Goal: Use online tool/utility: Utilize a website feature to perform a specific function

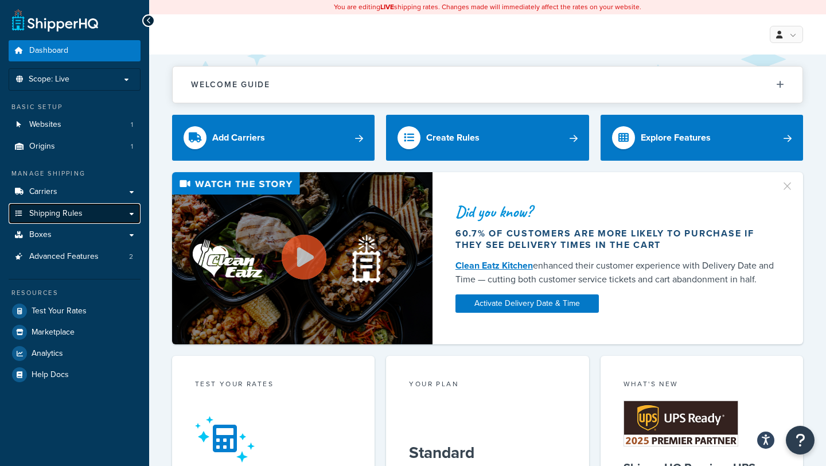
click at [57, 212] on span "Shipping Rules" at bounding box center [55, 214] width 53 height 10
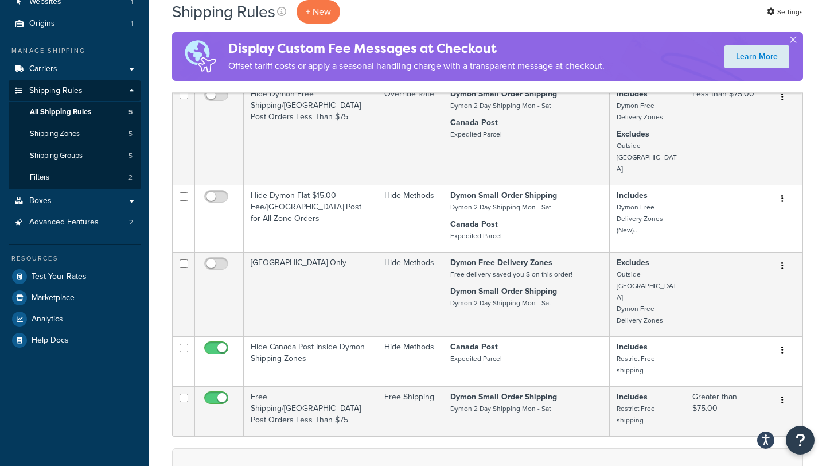
scroll to position [106, 0]
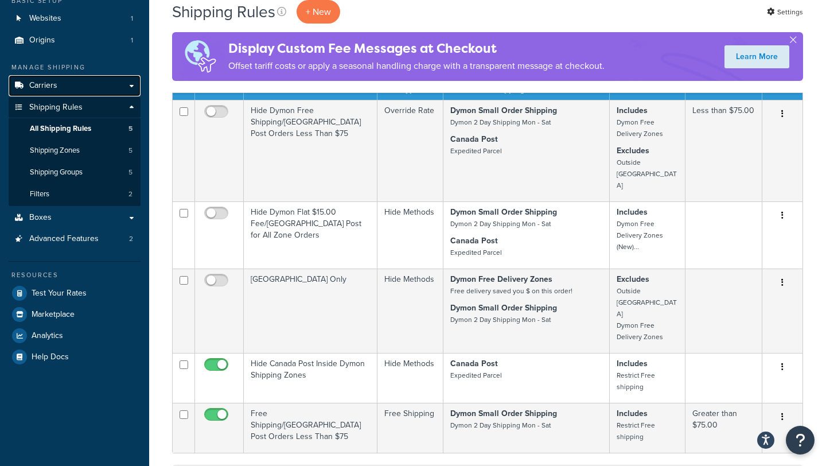
click at [73, 87] on link "Carriers" at bounding box center [75, 85] width 132 height 21
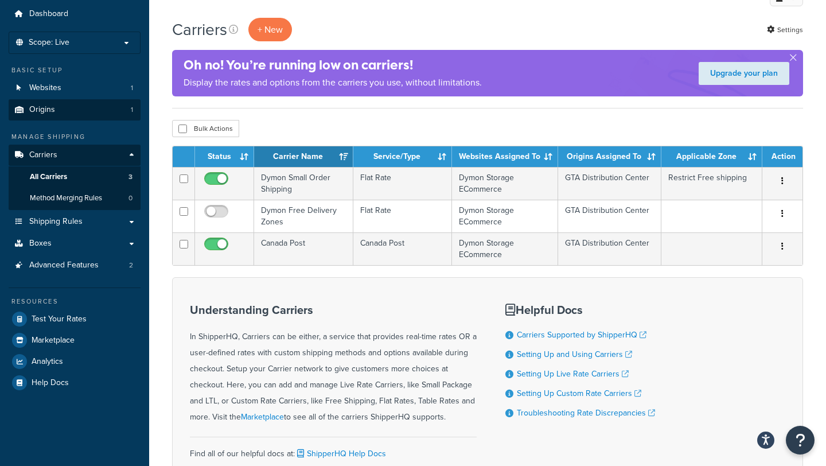
scroll to position [67, 0]
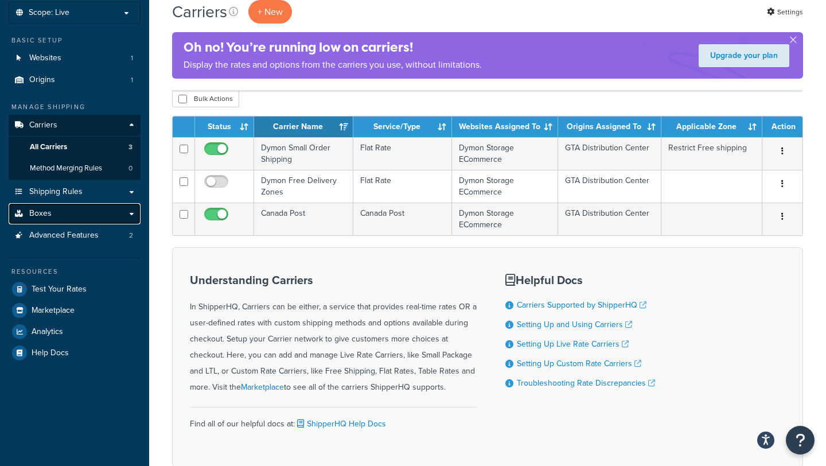
click at [70, 215] on link "Boxes" at bounding box center [75, 213] width 132 height 21
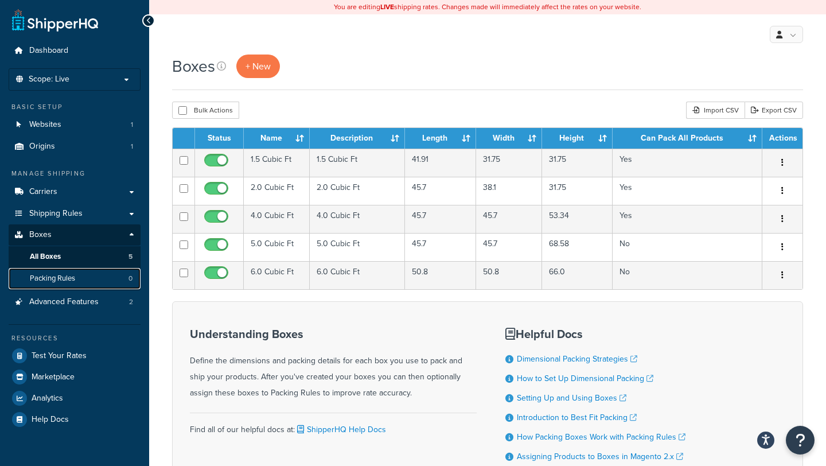
click at [60, 278] on span "Packing Rules" at bounding box center [52, 279] width 45 height 10
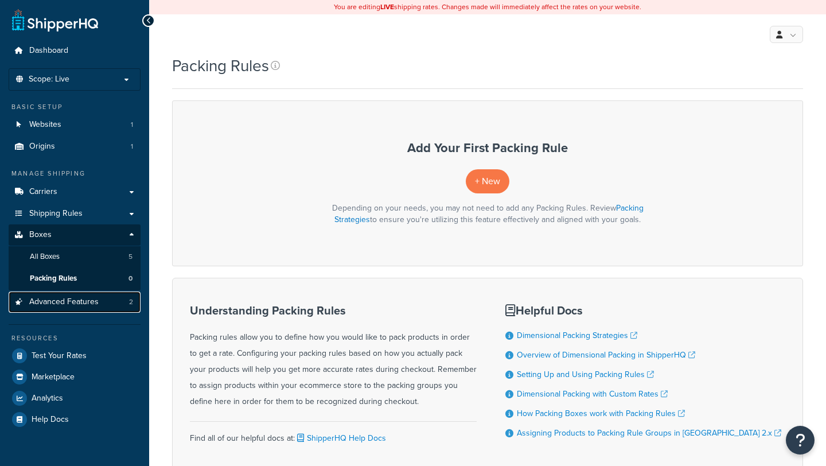
click at [55, 302] on span "Advanced Features" at bounding box center [63, 302] width 69 height 10
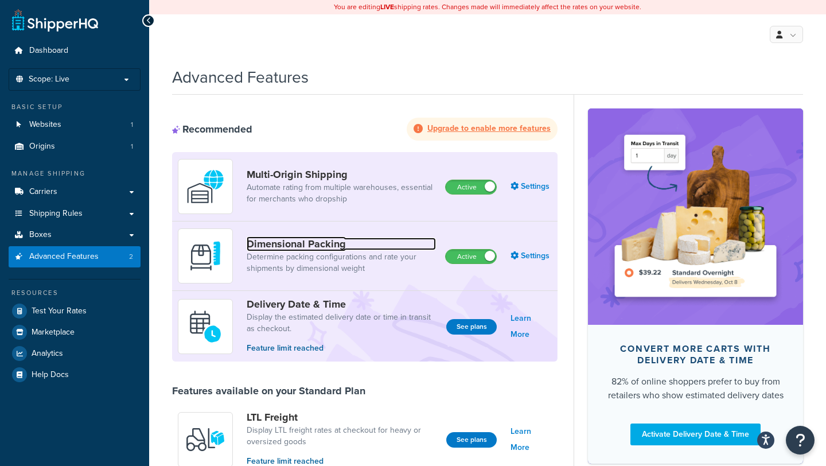
click at [297, 242] on link "Dimensional Packing" at bounding box center [341, 244] width 189 height 13
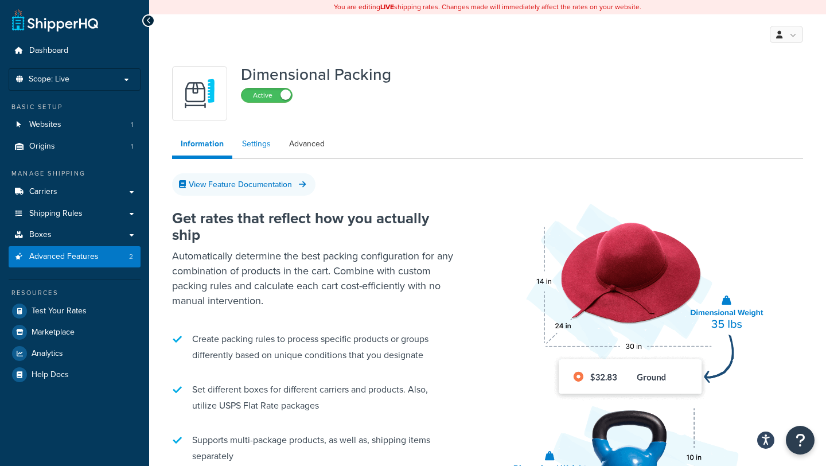
click at [258, 139] on link "Settings" at bounding box center [257, 144] width 46 height 23
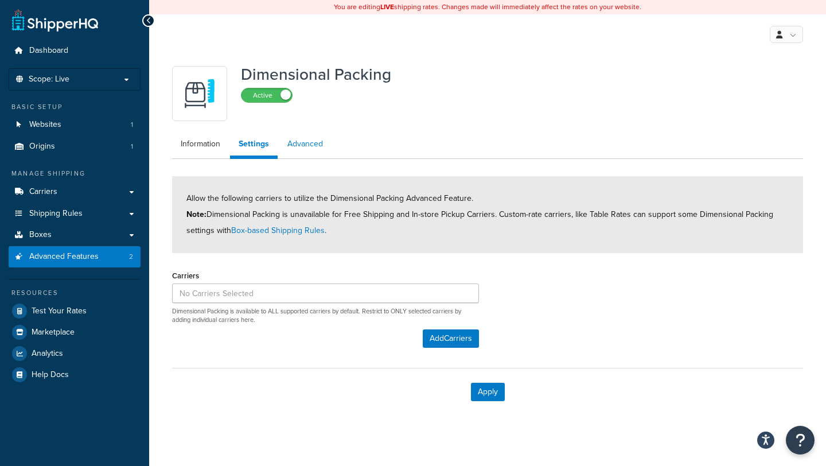
click at [305, 148] on link "Advanced" at bounding box center [305, 144] width 53 height 23
select select "false"
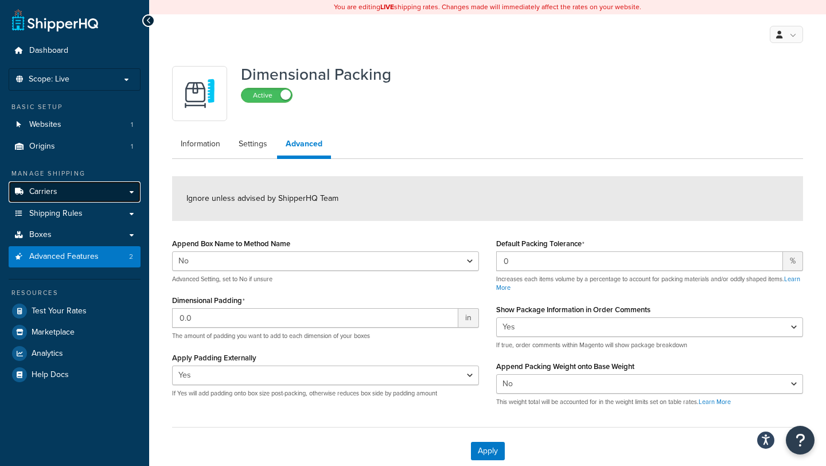
click at [49, 197] on span "Carriers" at bounding box center [43, 192] width 28 height 10
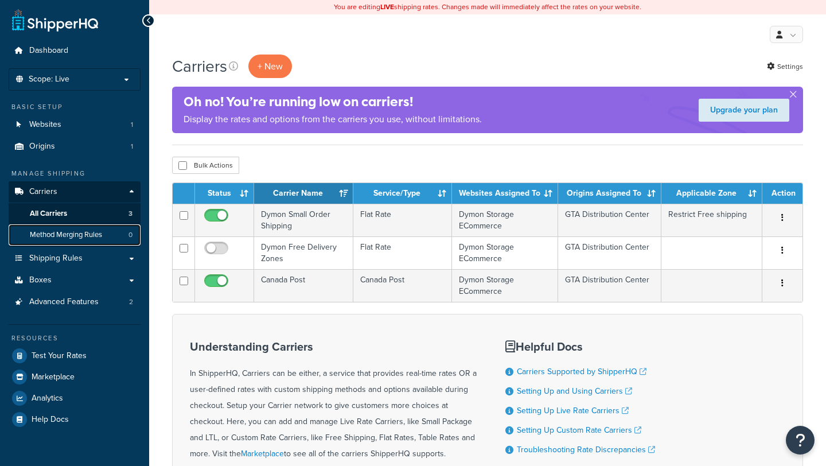
click at [88, 234] on span "Method Merging Rules" at bounding box center [66, 235] width 72 height 10
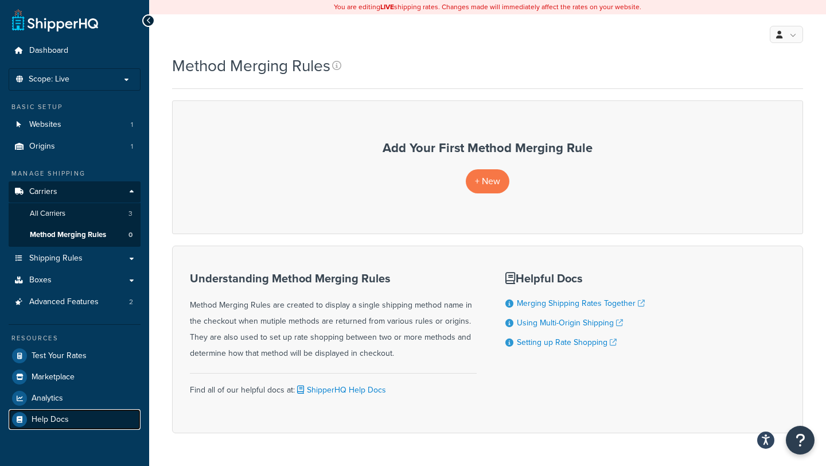
click at [42, 415] on span "Help Docs" at bounding box center [50, 420] width 37 height 10
click at [803, 448] on icon "Open Resource Center" at bounding box center [800, 440] width 11 height 16
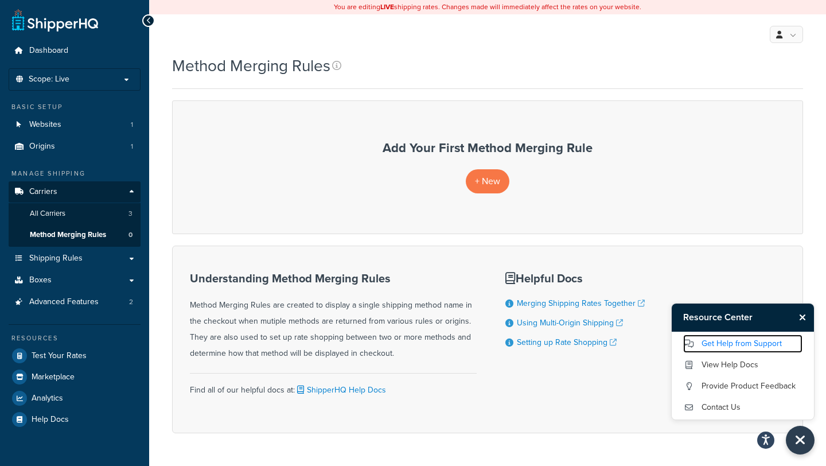
click at [755, 347] on link "Get Help from Support" at bounding box center [742, 344] width 119 height 18
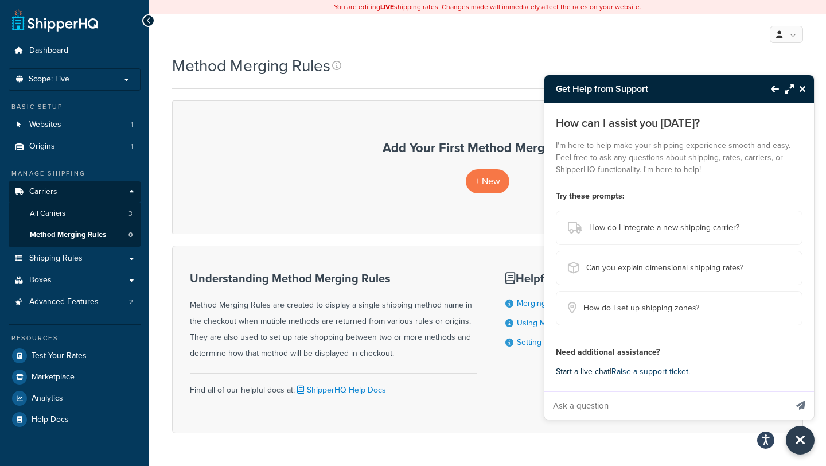
click at [601, 372] on button "Start a live chat" at bounding box center [583, 372] width 54 height 16
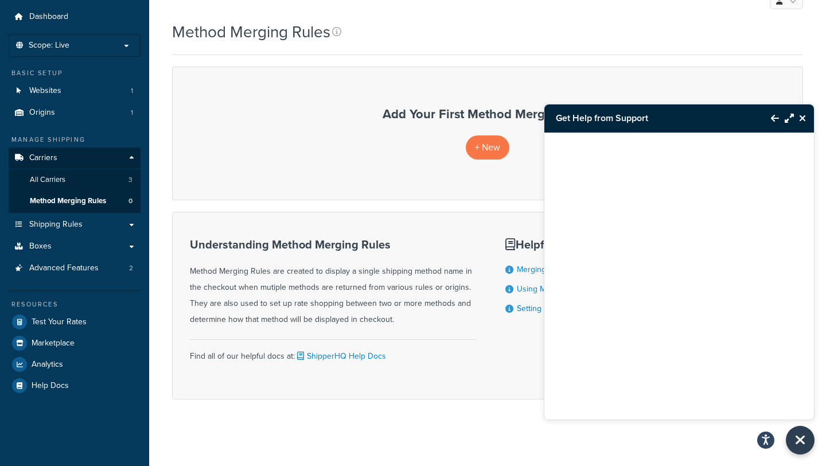
scroll to position [36, 0]
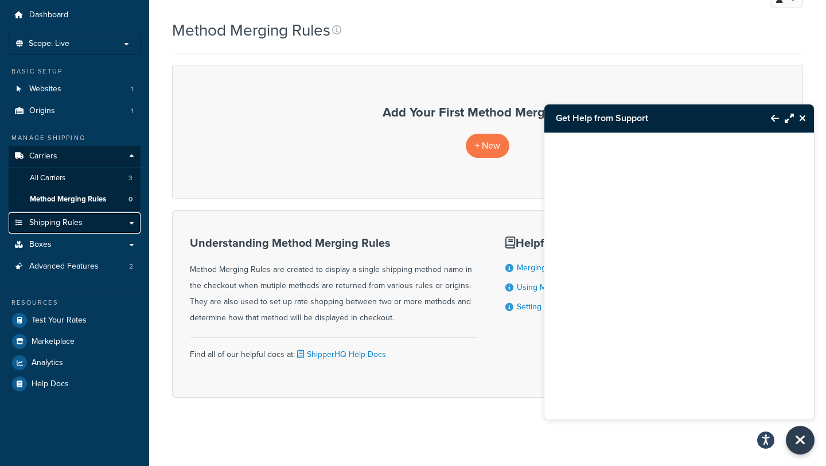
click at [74, 220] on span "Shipping Rules" at bounding box center [55, 223] width 53 height 10
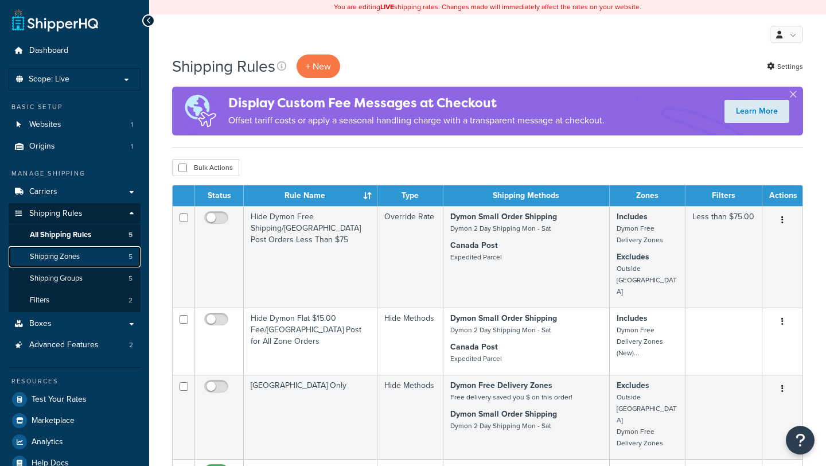
click at [66, 257] on span "Shipping Zones" at bounding box center [55, 257] width 50 height 10
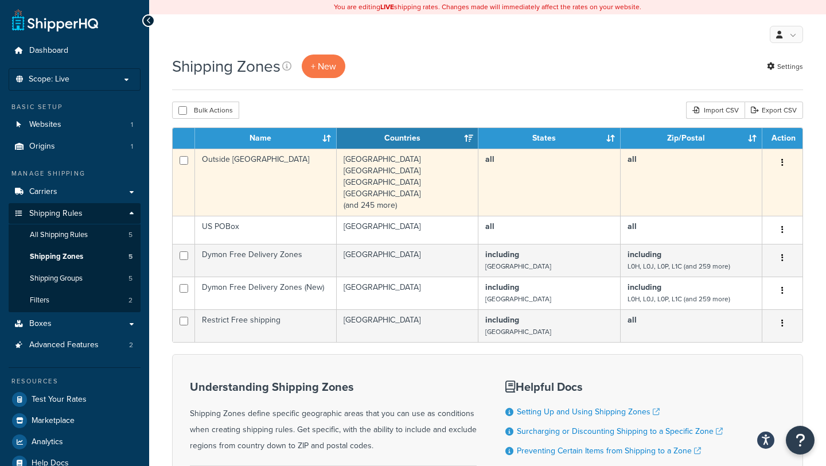
click at [424, 178] on td "United States Afghanistan Albania Algeria (and 245 more)" at bounding box center [408, 182] width 142 height 67
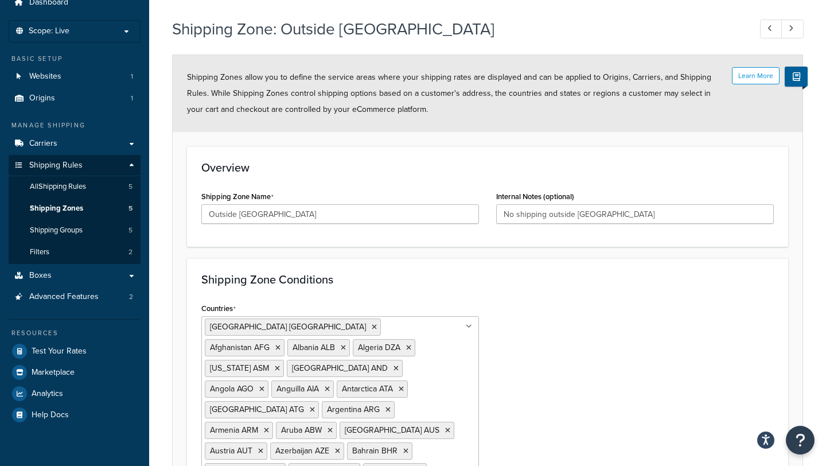
scroll to position [22, 0]
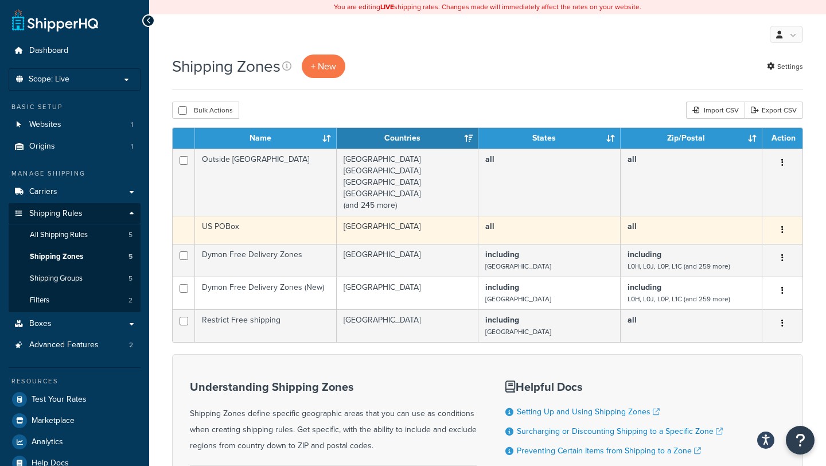
click at [366, 222] on td "United States" at bounding box center [408, 230] width 142 height 28
click at [362, 230] on td "United States" at bounding box center [408, 230] width 142 height 28
click at [784, 231] on button "button" at bounding box center [783, 230] width 16 height 18
click at [756, 228] on td "all" at bounding box center [692, 230] width 142 height 28
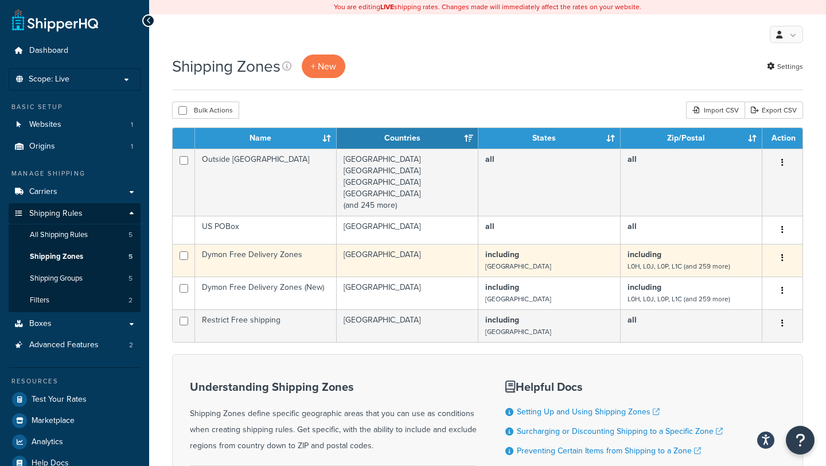
click at [314, 263] on td "Dymon Free Delivery Zones" at bounding box center [266, 260] width 142 height 33
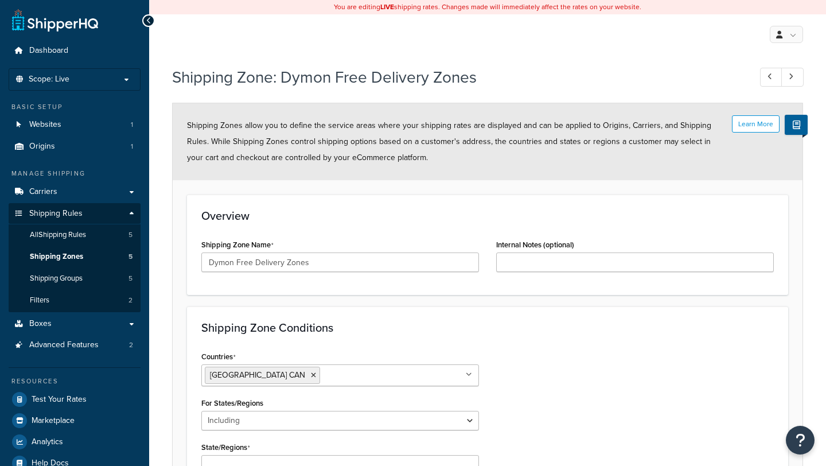
select select "including"
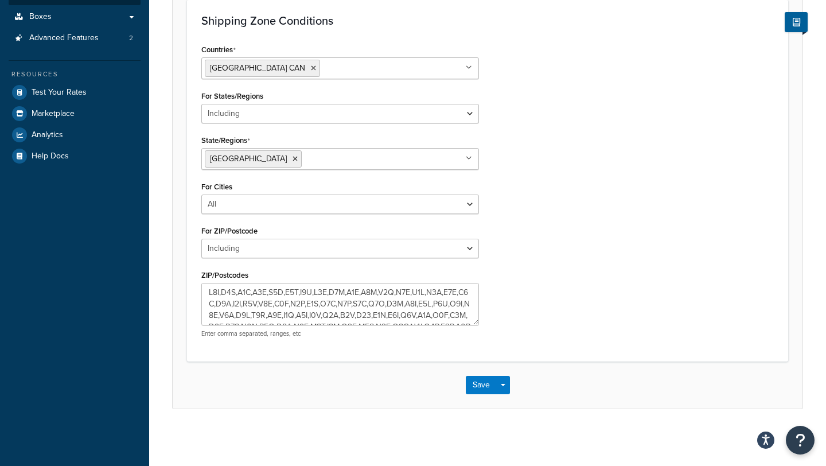
scroll to position [307, 0]
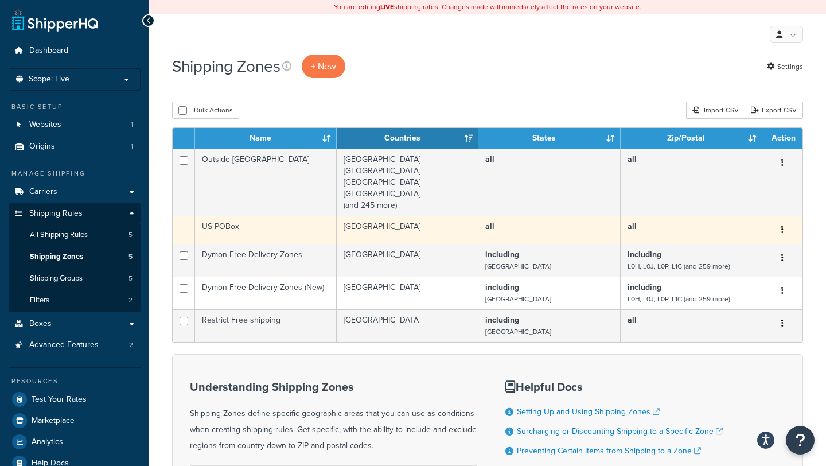
click at [352, 223] on td "United States" at bounding box center [408, 230] width 142 height 28
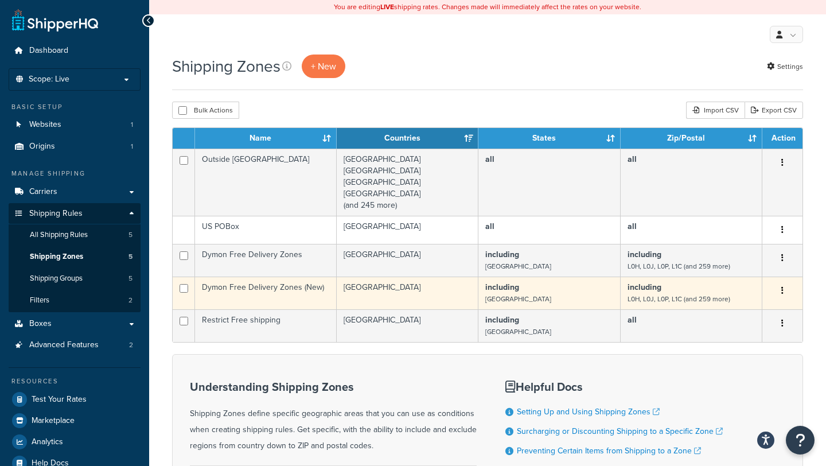
click at [393, 295] on td "Canada" at bounding box center [408, 293] width 142 height 33
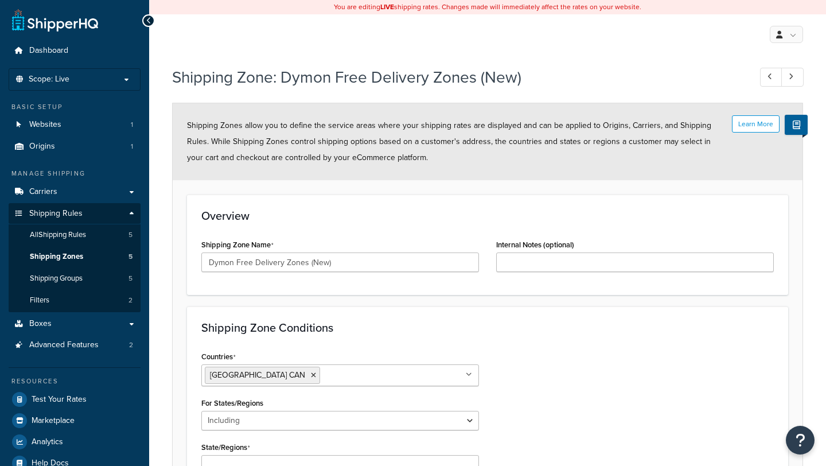
select select "including"
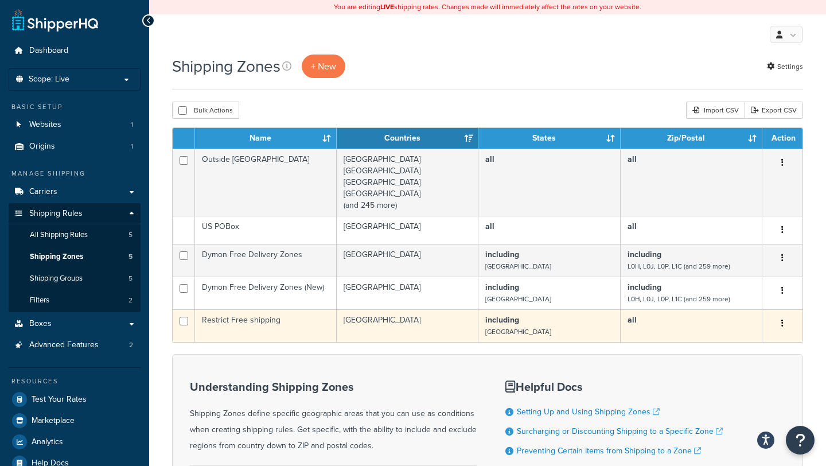
click at [403, 321] on td "Canada" at bounding box center [408, 325] width 142 height 33
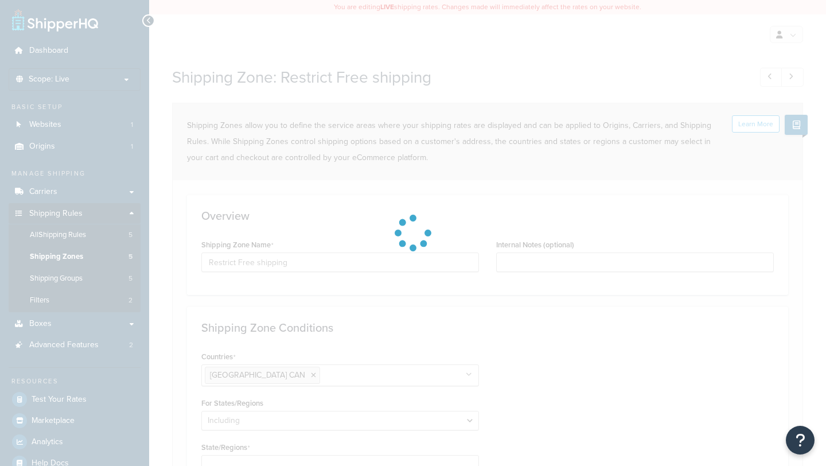
select select "including"
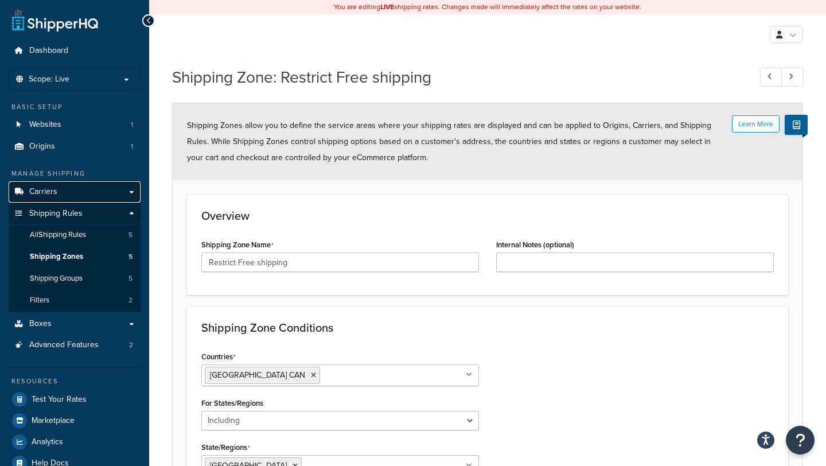
click at [51, 191] on span "Carriers" at bounding box center [43, 192] width 28 height 10
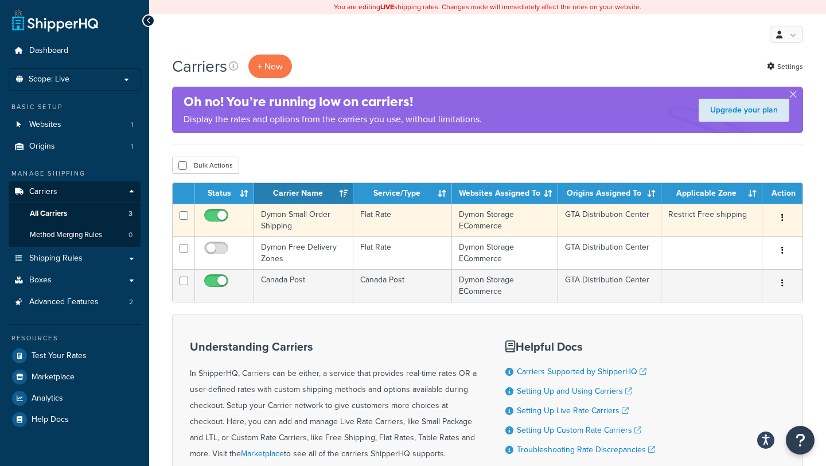
click at [311, 216] on td "Dymon Small Order Shipping" at bounding box center [303, 220] width 99 height 33
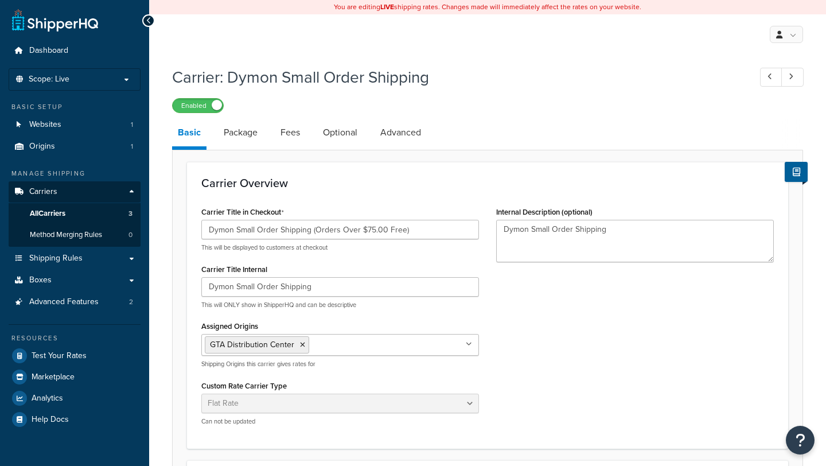
select select "flat"
click at [249, 138] on link "Package" at bounding box center [240, 133] width 45 height 28
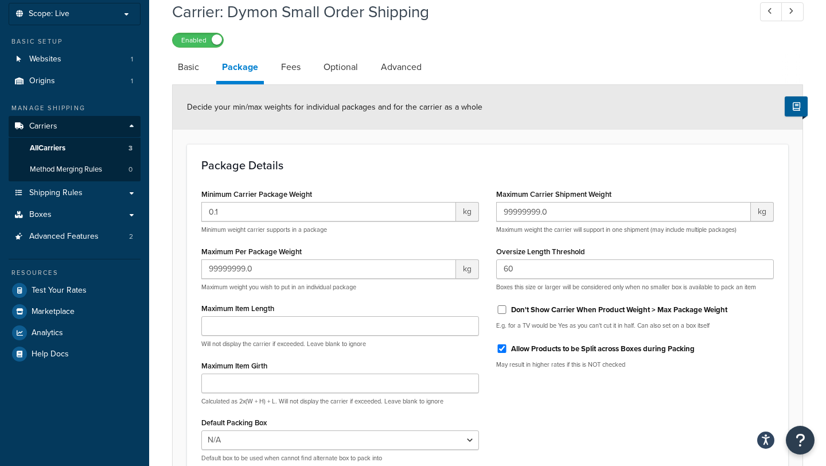
scroll to position [60, 0]
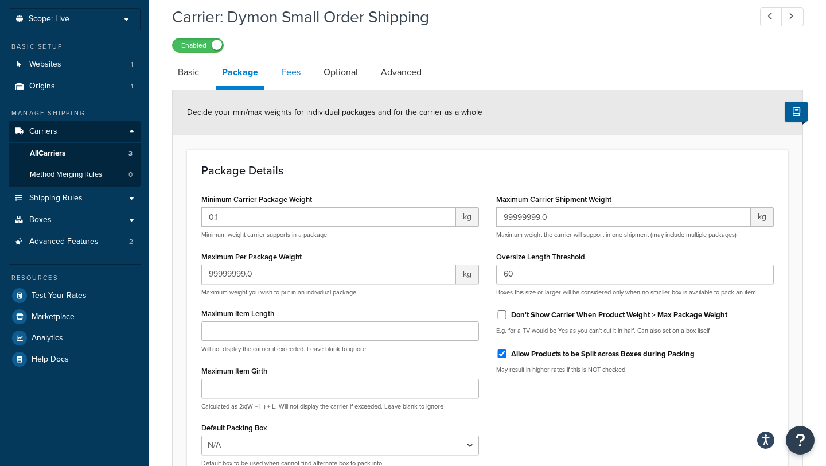
click at [293, 77] on link "Fees" at bounding box center [290, 73] width 31 height 28
select select "AFTER"
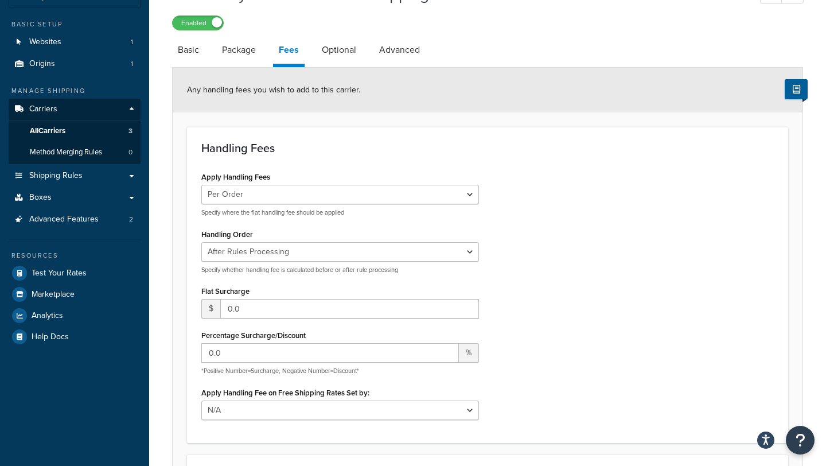
scroll to position [59, 0]
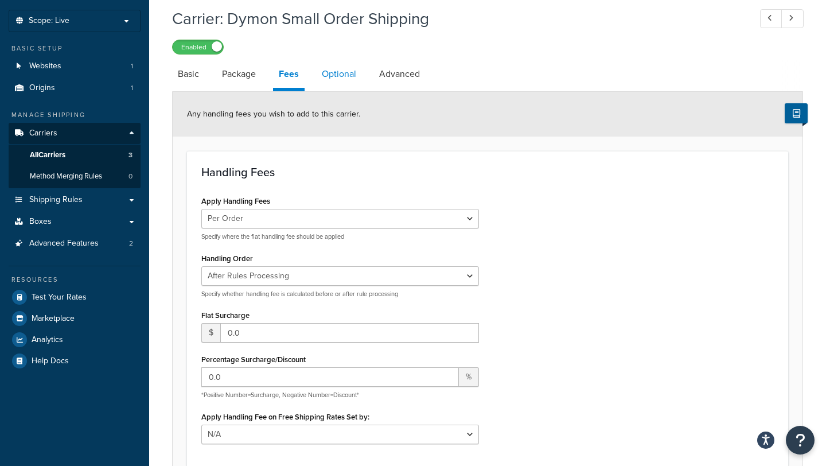
click at [348, 80] on link "Optional" at bounding box center [339, 74] width 46 height 28
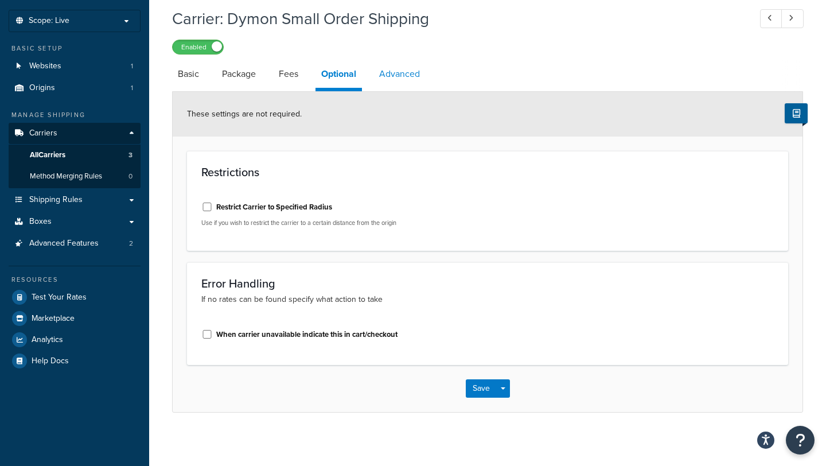
click at [396, 83] on link "Advanced" at bounding box center [400, 74] width 52 height 28
select select "false"
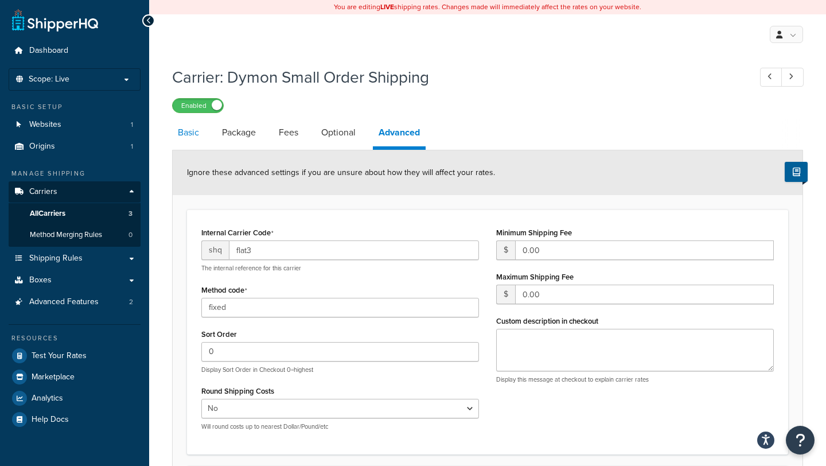
click at [200, 134] on link "Basic" at bounding box center [188, 133] width 33 height 28
select select "flat"
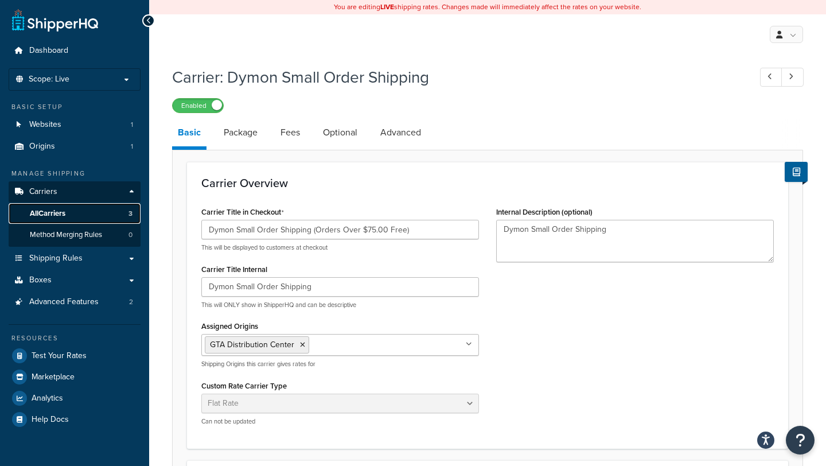
click at [57, 214] on span "All Carriers" at bounding box center [48, 214] width 36 height 10
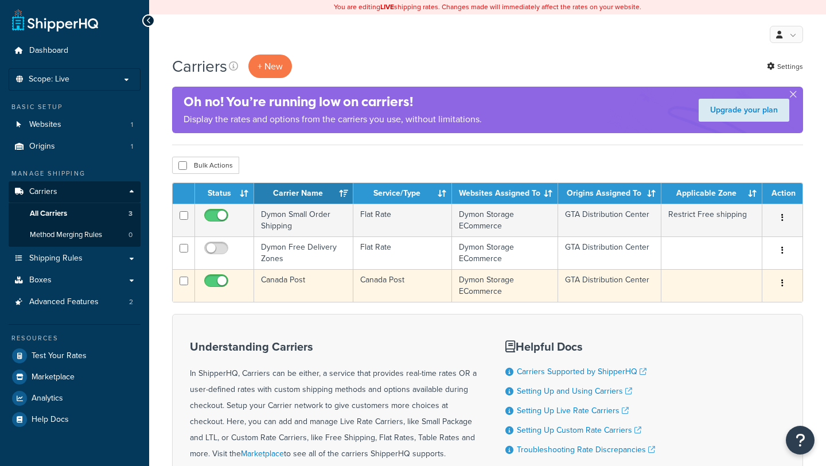
click at [300, 287] on td "Canada Post" at bounding box center [303, 285] width 99 height 33
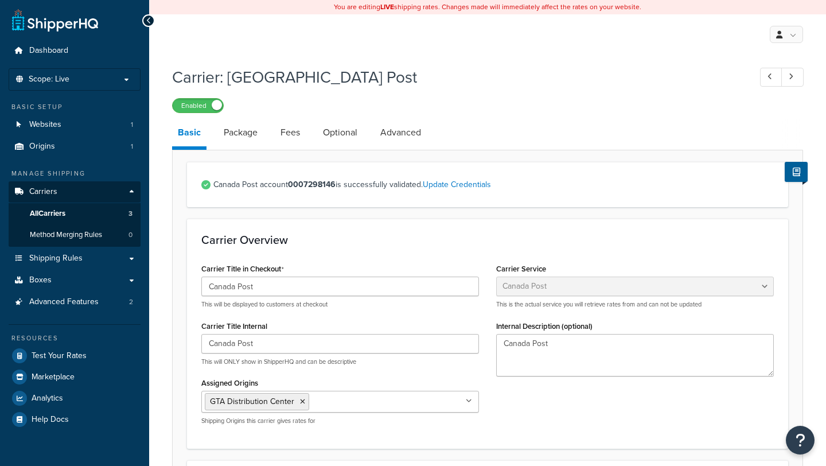
select select "canadaPost"
select select "NEGOTIATED"
click at [244, 135] on link "Package" at bounding box center [240, 133] width 45 height 28
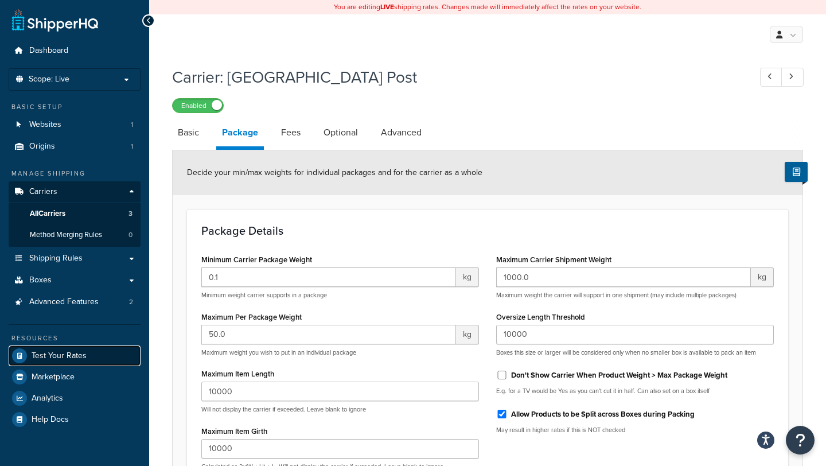
click at [63, 354] on span "Test Your Rates" at bounding box center [59, 356] width 55 height 10
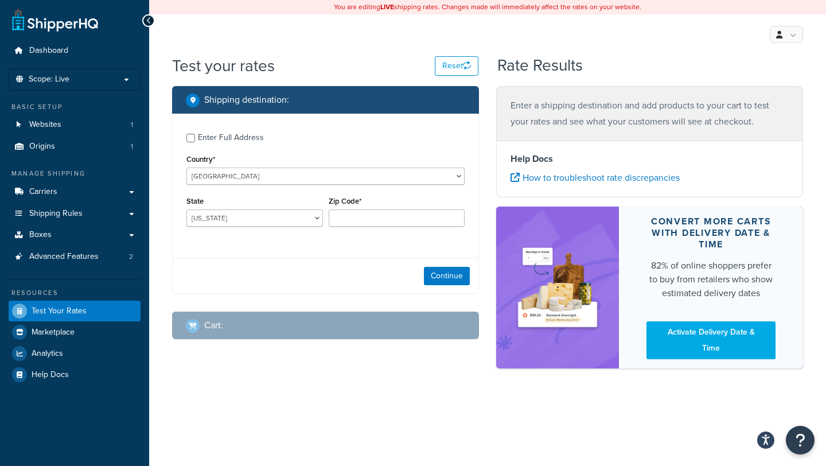
click at [276, 273] on div "Continue" at bounding box center [326, 276] width 306 height 36
click at [295, 177] on select "[GEOGRAPHIC_DATA] [GEOGRAPHIC_DATA] [GEOGRAPHIC_DATA] [GEOGRAPHIC_DATA] [GEOGRA…" at bounding box center [325, 176] width 278 height 17
click at [187, 138] on input "Enter Full Address" at bounding box center [190, 138] width 9 height 9
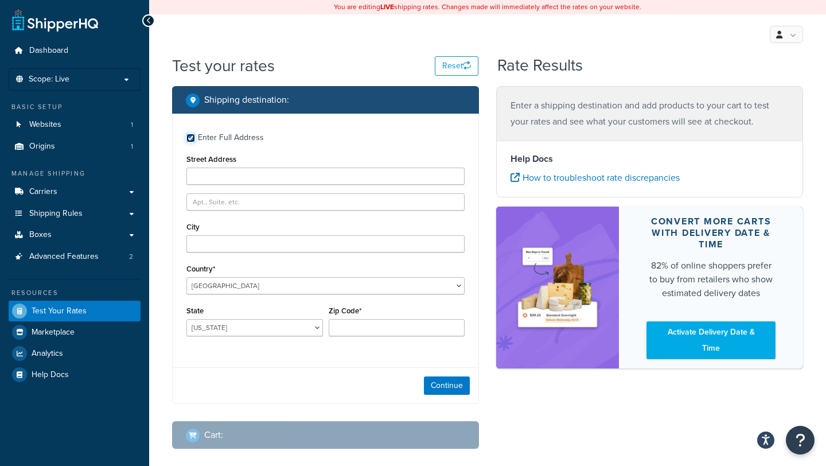
click at [187, 138] on input "Enter Full Address" at bounding box center [190, 138] width 9 height 9
checkbox input "false"
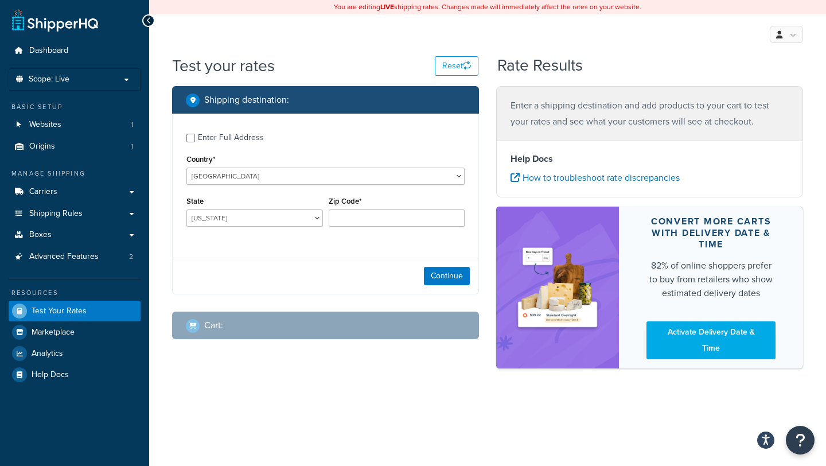
click at [422, 266] on div "Continue" at bounding box center [326, 276] width 306 height 36
click at [429, 271] on button "Continue" at bounding box center [447, 276] width 46 height 18
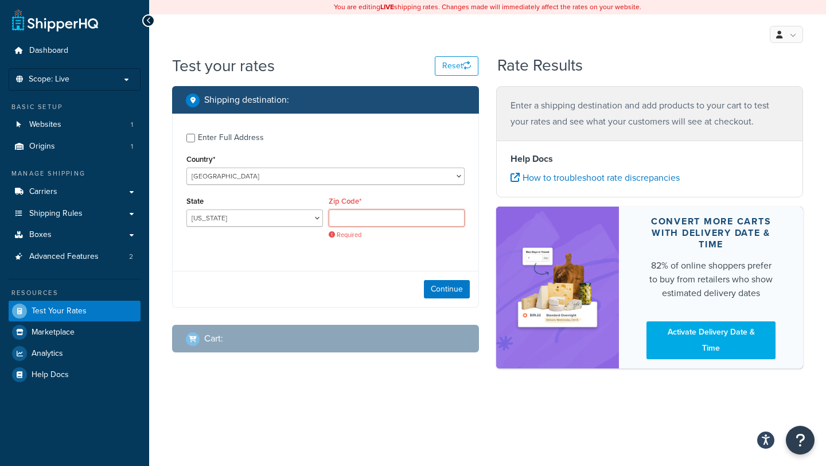
click at [380, 215] on input "Zip Code*" at bounding box center [397, 217] width 137 height 17
type input "K1H 8K3"
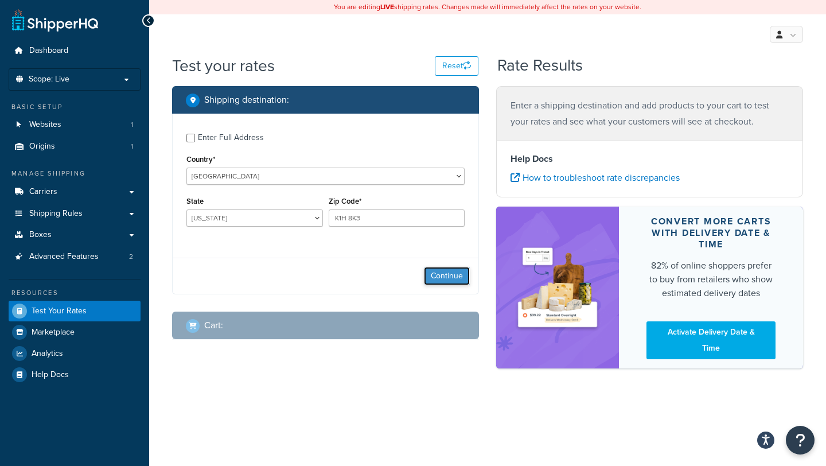
click at [443, 275] on button "Continue" at bounding box center [447, 276] width 46 height 18
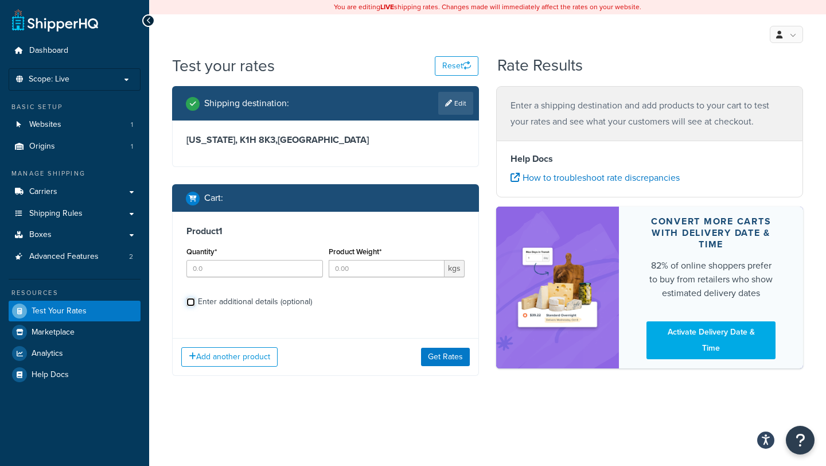
click at [192, 301] on input "Enter additional details (optional)" at bounding box center [190, 302] width 9 height 9
checkbox input "true"
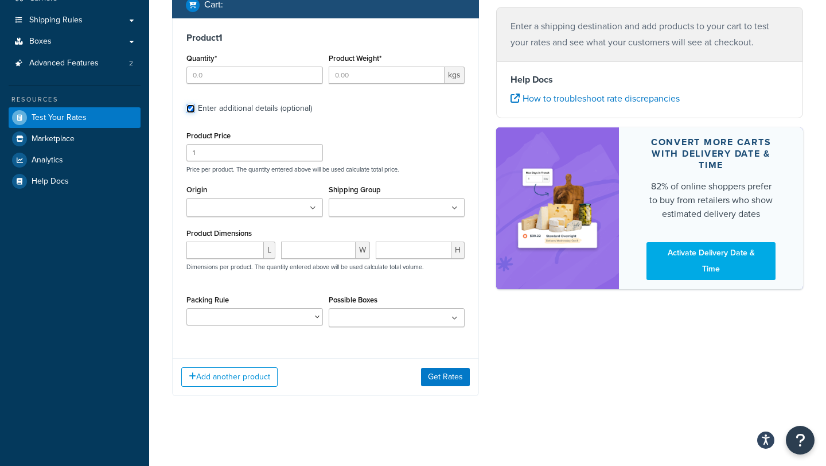
scroll to position [198, 0]
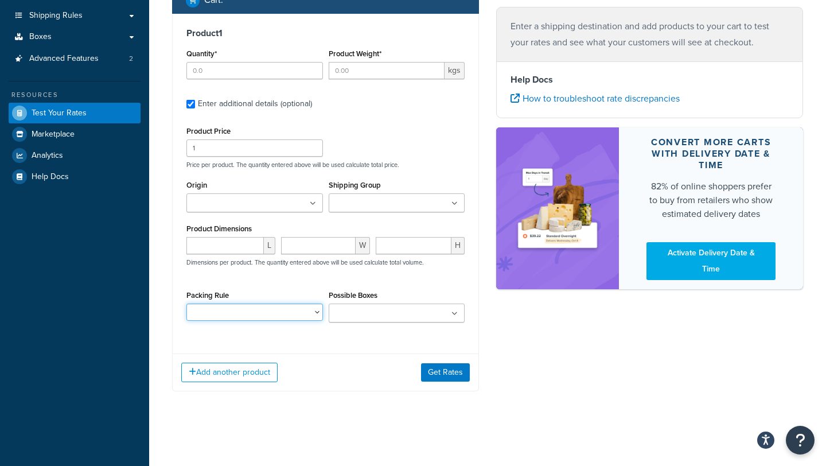
click at [299, 312] on select "Packing Rule" at bounding box center [254, 312] width 137 height 17
click at [379, 310] on input "Possible Boxes" at bounding box center [383, 314] width 102 height 13
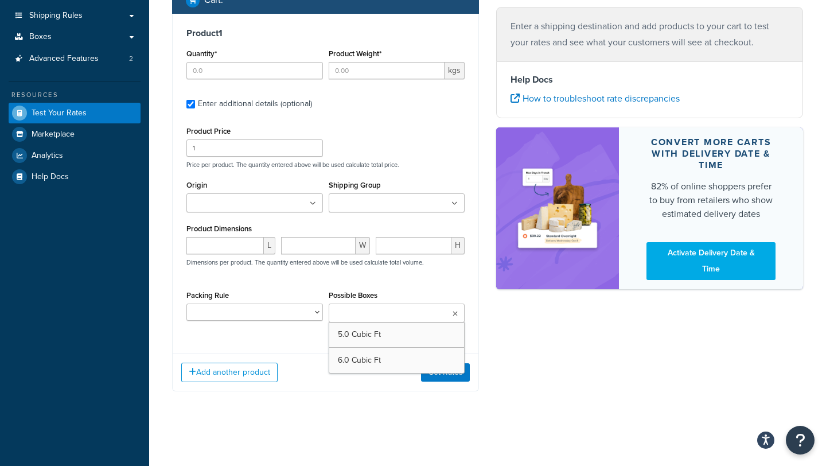
click at [365, 283] on div "Product Price 1 Price per product. The quantity entered above will be used calc…" at bounding box center [325, 227] width 278 height 208
click at [368, 315] on input "Possible Boxes" at bounding box center [383, 314] width 102 height 13
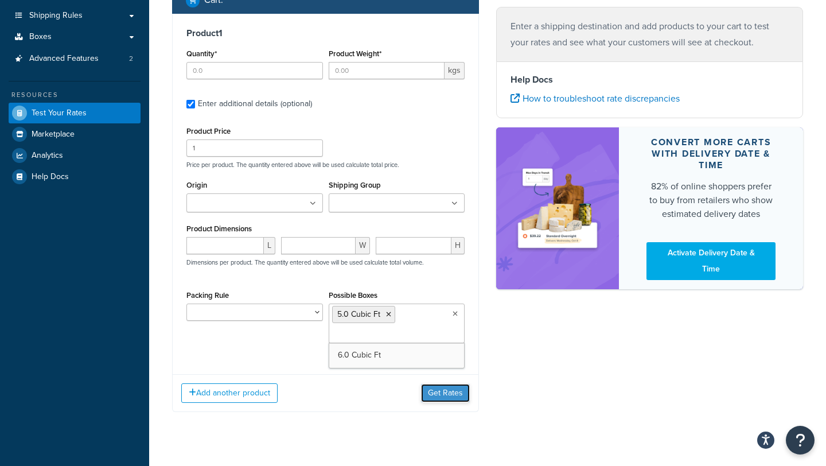
click at [438, 388] on button "Get Rates" at bounding box center [445, 393] width 49 height 18
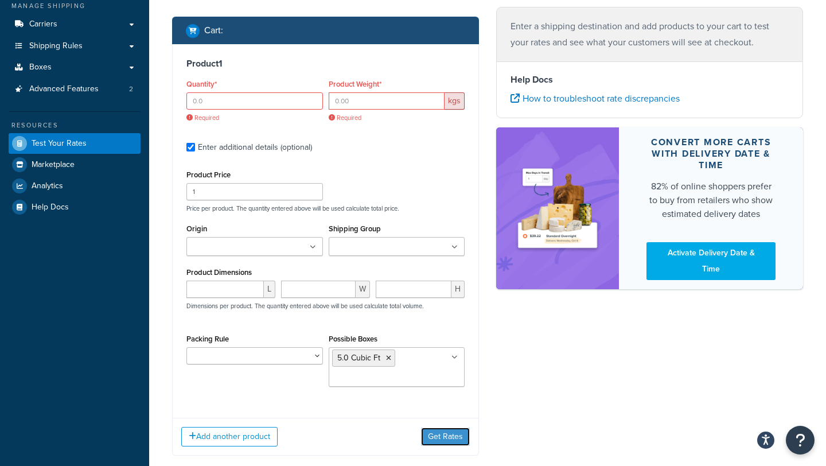
scroll to position [189, 0]
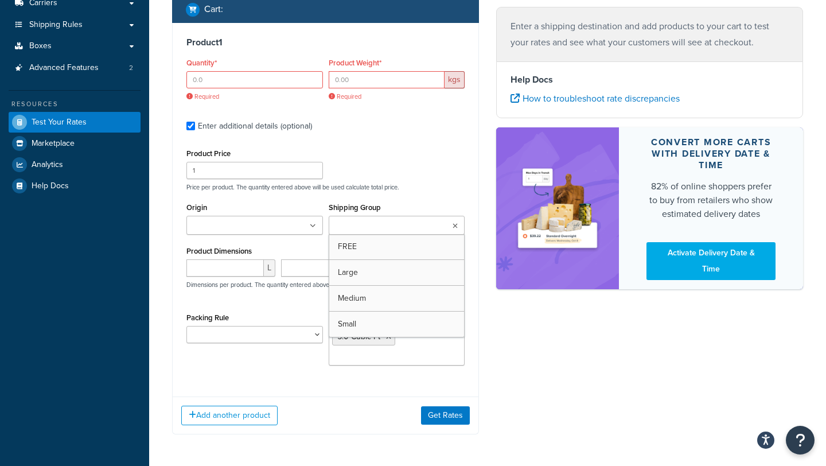
click at [393, 219] on ul at bounding box center [397, 225] width 137 height 19
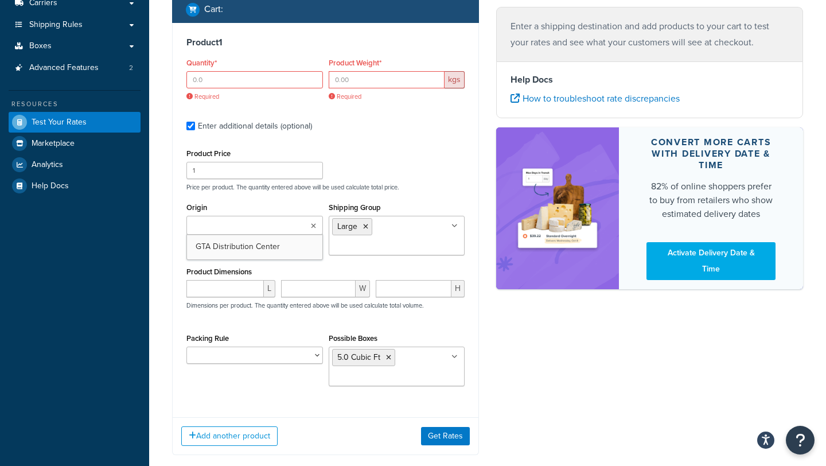
click at [309, 228] on ul at bounding box center [254, 225] width 137 height 19
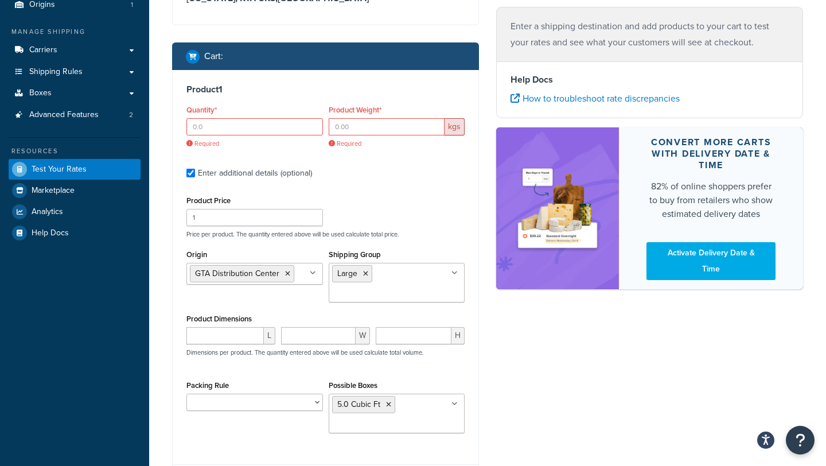
scroll to position [138, 0]
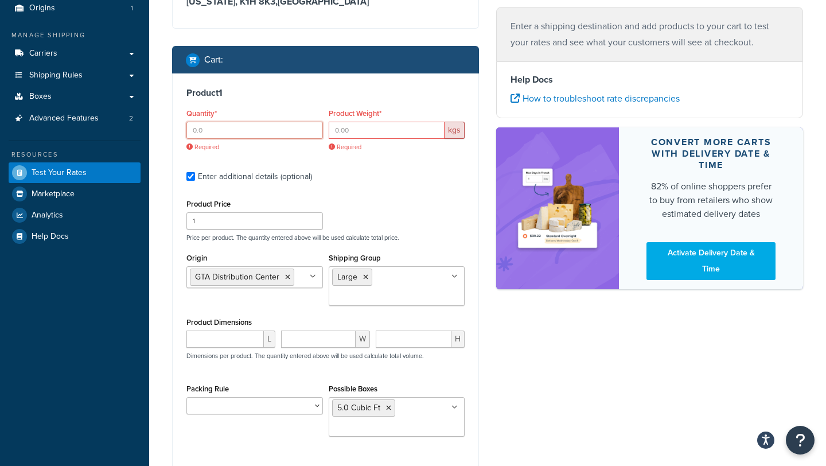
click at [246, 129] on input "Quantity*" at bounding box center [254, 130] width 137 height 17
type input "1"
click at [355, 126] on input "Product Weight*" at bounding box center [387, 130] width 116 height 17
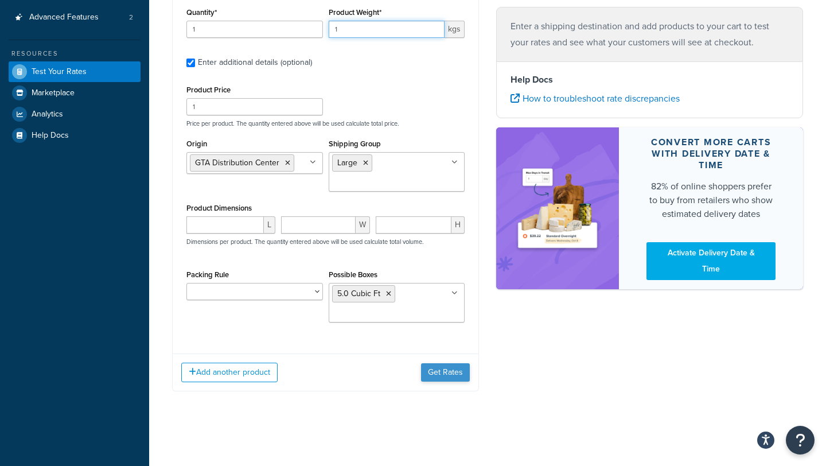
type input "1"
click at [438, 374] on button "Get Rates" at bounding box center [445, 372] width 49 height 18
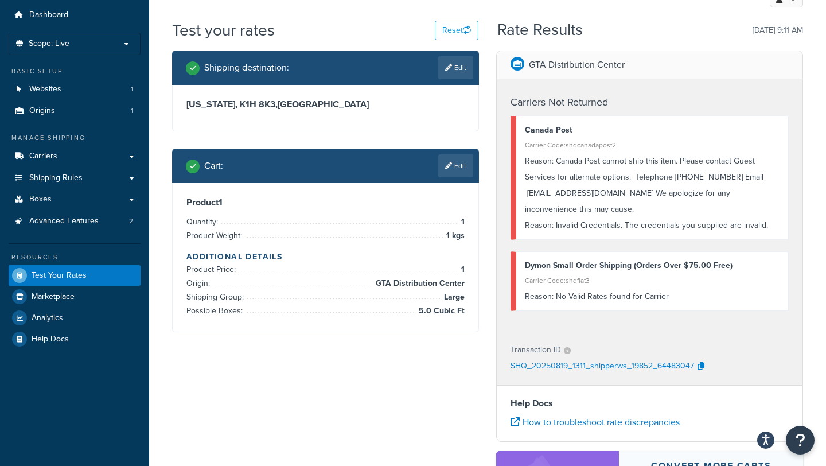
scroll to position [39, 0]
